Goal: Information Seeking & Learning: Learn about a topic

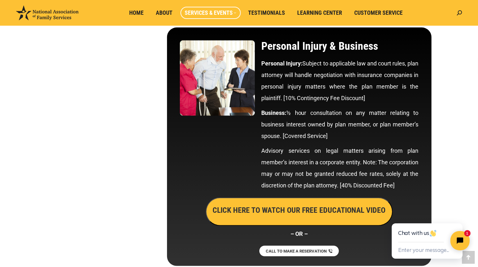
scroll to position [3302, 0]
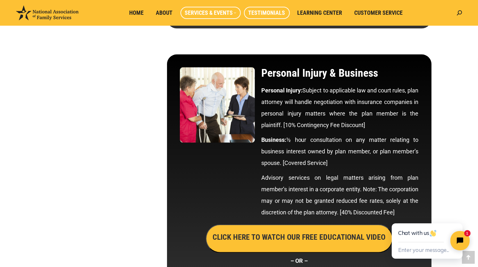
click at [267, 14] on span "Testimonials" at bounding box center [266, 12] width 37 height 7
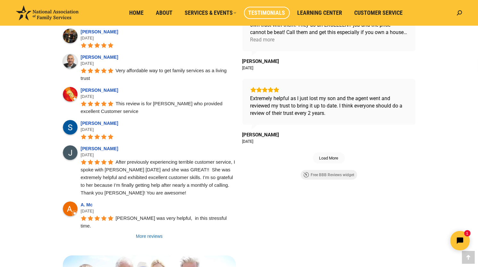
scroll to position [461, 0]
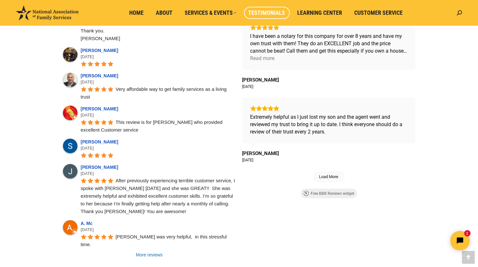
click at [341, 191] on link "Free BBB Reviews widget" at bounding box center [329, 193] width 56 height 10
click at [329, 171] on span "Load More" at bounding box center [328, 176] width 31 height 11
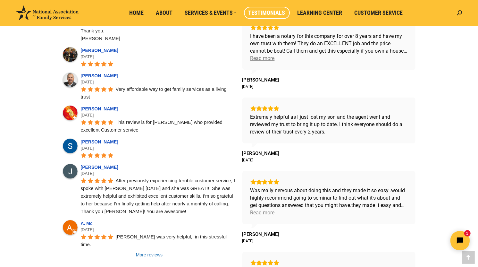
click at [267, 57] on div "Read more" at bounding box center [262, 57] width 24 height 7
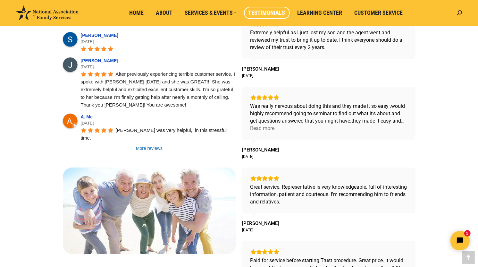
scroll to position [568, 0]
click at [268, 125] on div "Read more" at bounding box center [262, 127] width 24 height 7
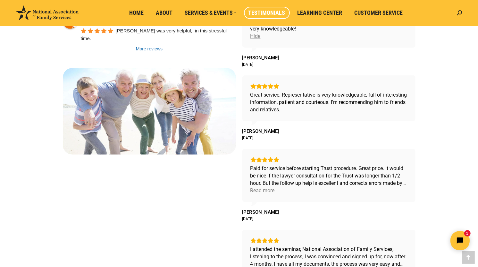
scroll to position [672, 0]
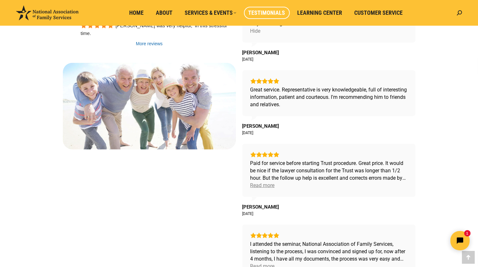
click at [263, 186] on div "Read more" at bounding box center [262, 184] width 24 height 7
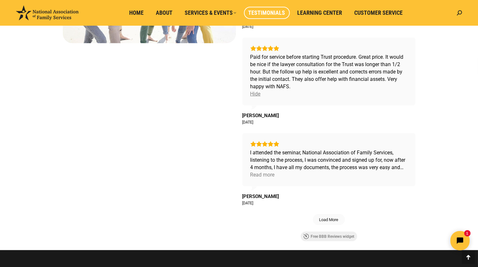
scroll to position [781, 0]
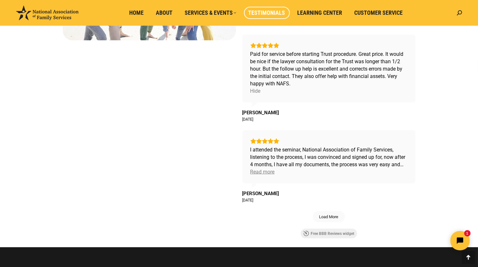
click at [267, 172] on div "Read more" at bounding box center [262, 171] width 24 height 7
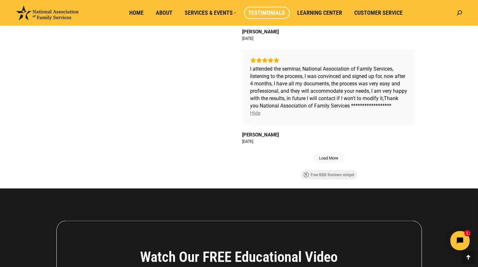
scroll to position [867, 0]
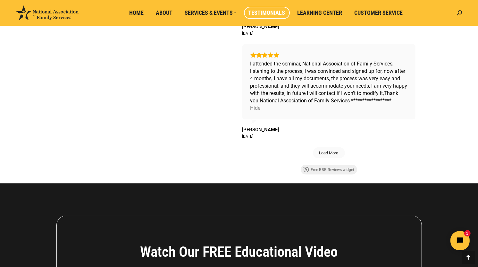
click at [332, 155] on span "Load More" at bounding box center [328, 152] width 19 height 5
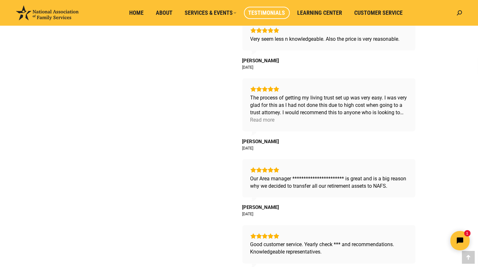
scroll to position [1008, 0]
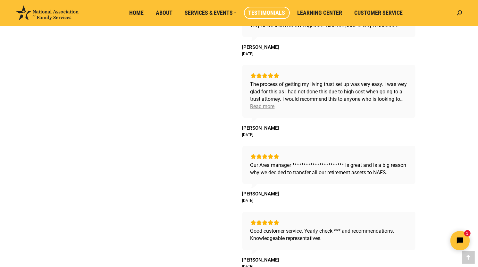
click at [259, 110] on div "Read more" at bounding box center [262, 106] width 24 height 7
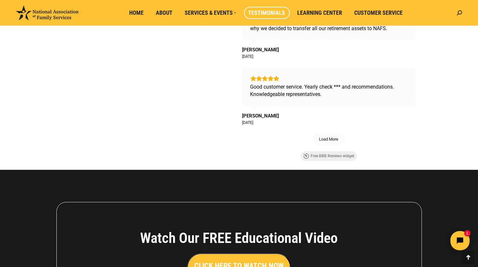
scroll to position [1162, 0]
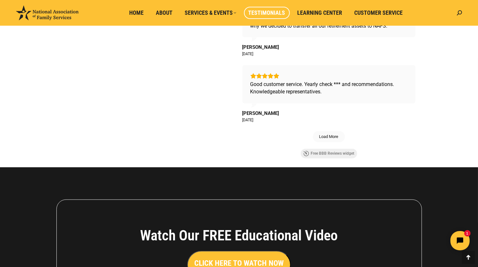
click at [326, 142] on span "Load More" at bounding box center [328, 136] width 31 height 11
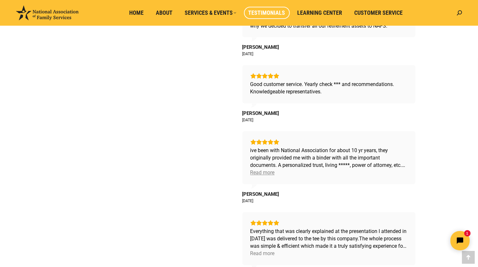
click at [261, 176] on div "Read more" at bounding box center [262, 172] width 24 height 7
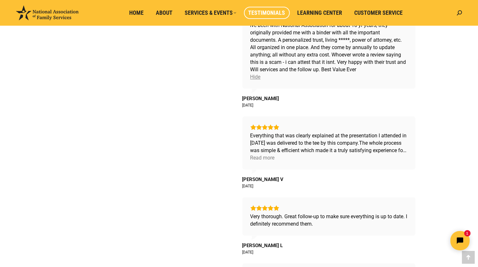
scroll to position [1303, 0]
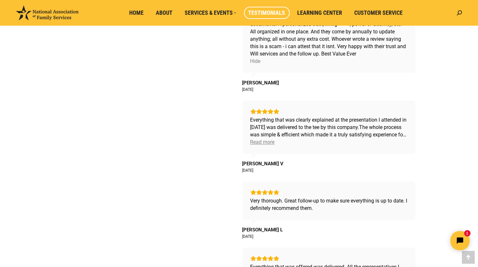
click at [261, 145] on div "Read more" at bounding box center [262, 141] width 24 height 7
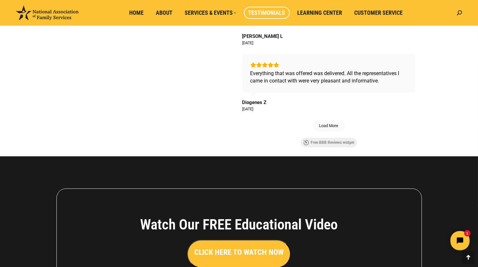
scroll to position [1521, 0]
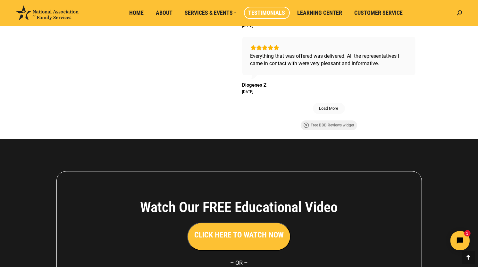
click at [328, 111] on span "Load More" at bounding box center [328, 107] width 19 height 5
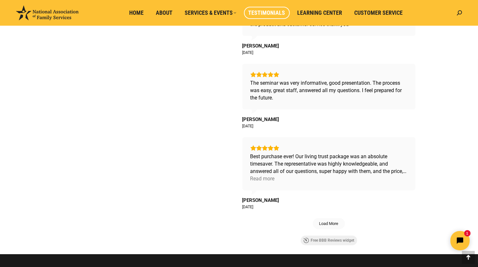
scroll to position [1700, 0]
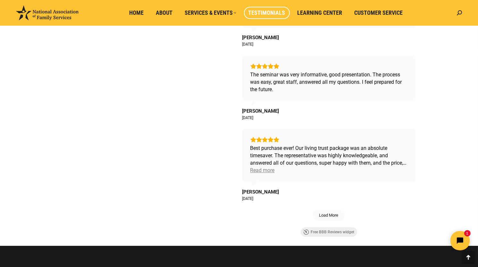
click at [263, 174] on div "Read more" at bounding box center [262, 169] width 24 height 7
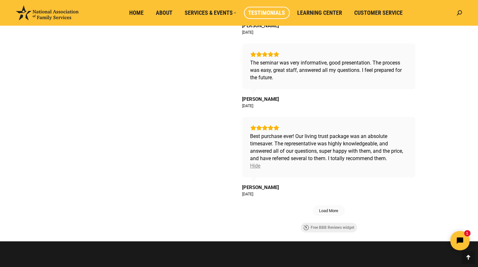
scroll to position [1713, 0]
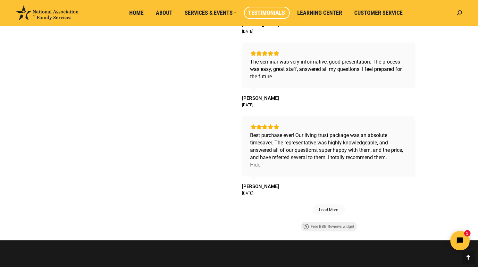
click at [329, 212] on span "Load More" at bounding box center [328, 209] width 19 height 5
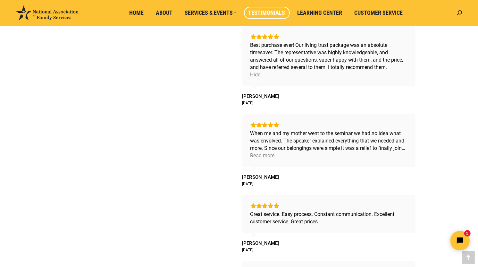
scroll to position [1816, 0]
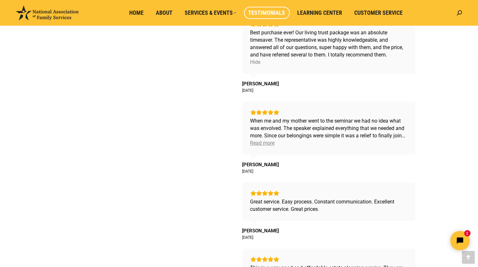
click at [263, 146] on div "Read more" at bounding box center [262, 142] width 24 height 7
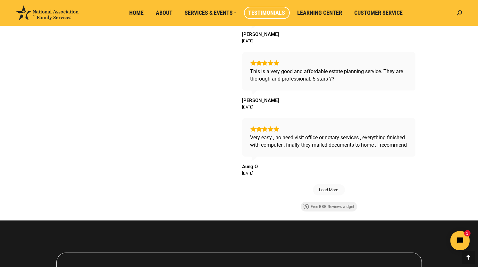
scroll to position [2085, 0]
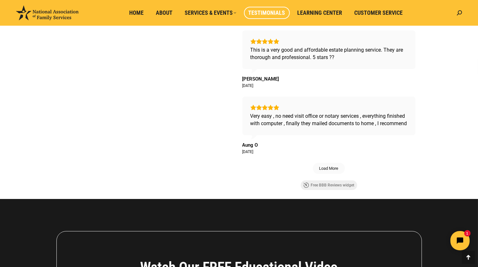
click at [327, 171] on span "Load More" at bounding box center [328, 167] width 19 height 5
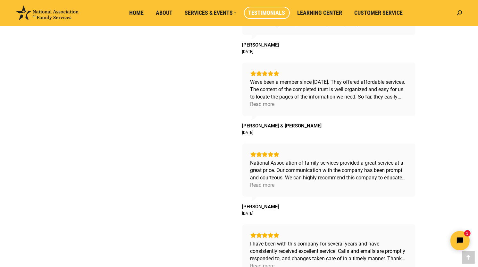
scroll to position [2252, 0]
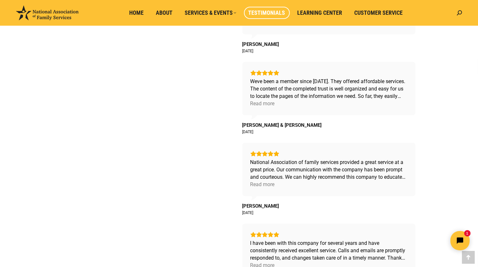
click at [264, 115] on div "Weve been a member since 2017. They offered affordable services. The content of…" at bounding box center [328, 88] width 173 height 53
click at [262, 107] on div "Read more" at bounding box center [262, 103] width 24 height 7
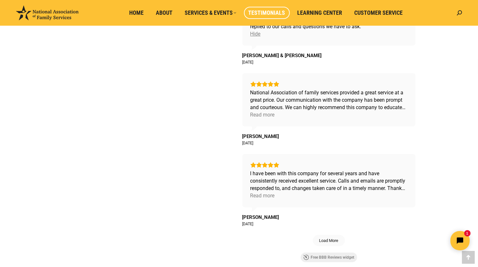
scroll to position [2393, 0]
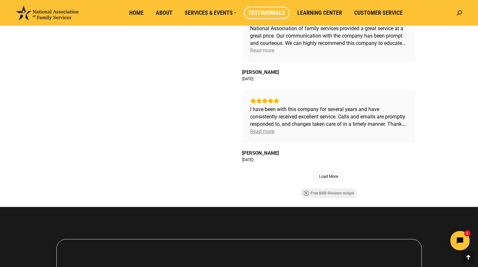
click at [260, 135] on div "Read more" at bounding box center [262, 131] width 24 height 7
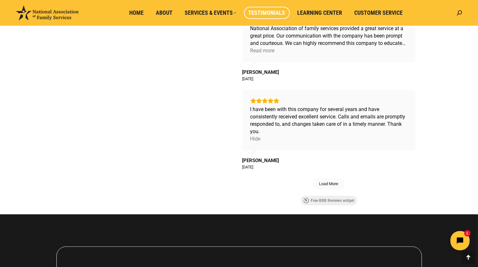
click at [331, 189] on span "Load More" at bounding box center [328, 183] width 31 height 11
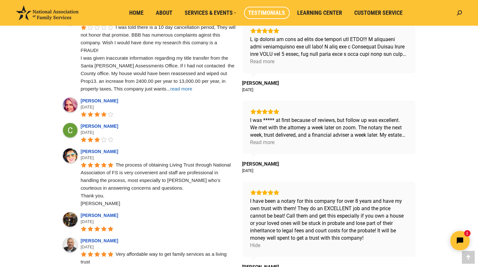
scroll to position [265, 0]
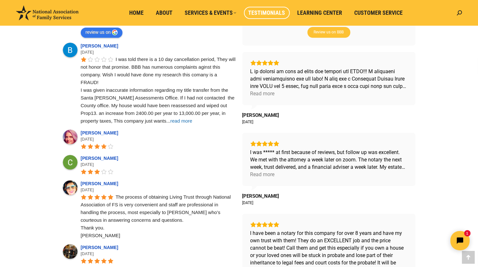
click at [170, 120] on span "read more" at bounding box center [181, 120] width 22 height 5
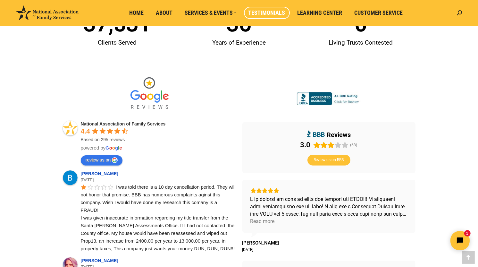
scroll to position [137, 0]
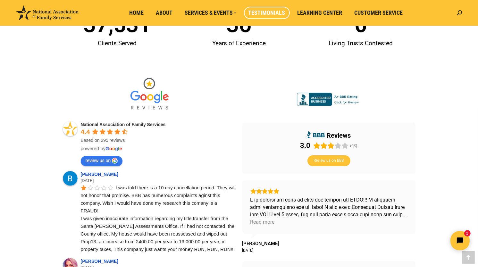
click at [331, 157] on span "Review us on BBB" at bounding box center [329, 160] width 42 height 10
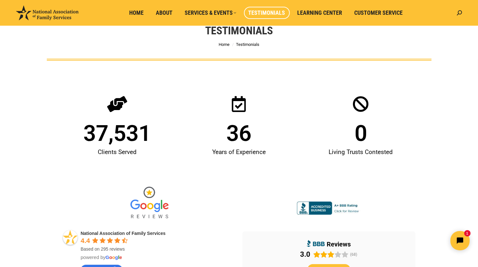
scroll to position [0, 0]
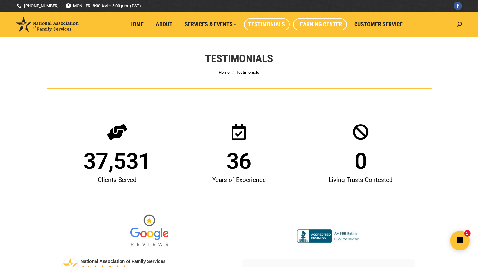
click at [323, 21] on span "Learning Center" at bounding box center [319, 24] width 45 height 7
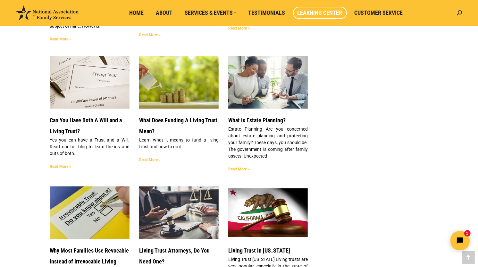
scroll to position [1149, 0]
